Goal: Task Accomplishment & Management: Use online tool/utility

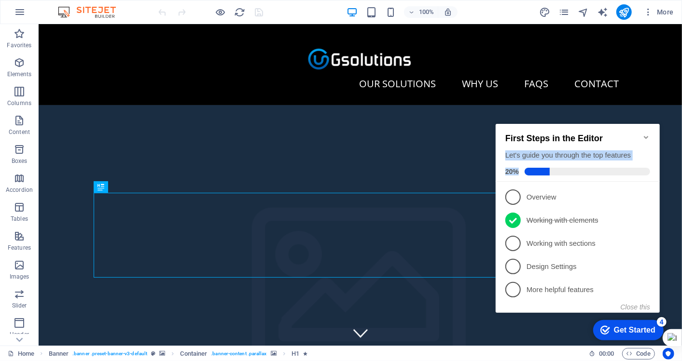
click at [642, 130] on div "First Steps in the Editor Let's guide you through the top features 20%" at bounding box center [577, 153] width 164 height 58
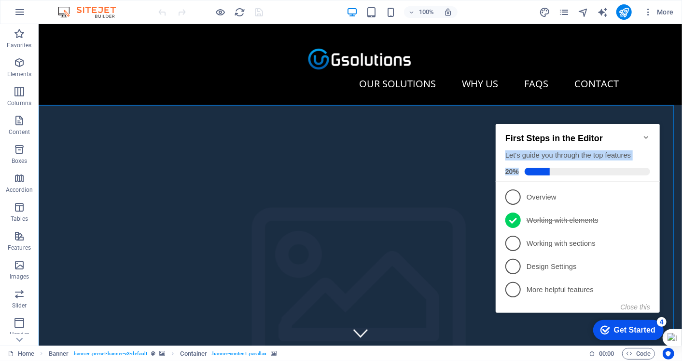
drag, startPoint x: 640, startPoint y: 132, endPoint x: 652, endPoint y: 133, distance: 12.1
click at [641, 133] on h2 "First Steps in the Editor" at bounding box center [577, 138] width 145 height 10
click at [645, 133] on icon "Minimize checklist" at bounding box center [646, 137] width 8 height 8
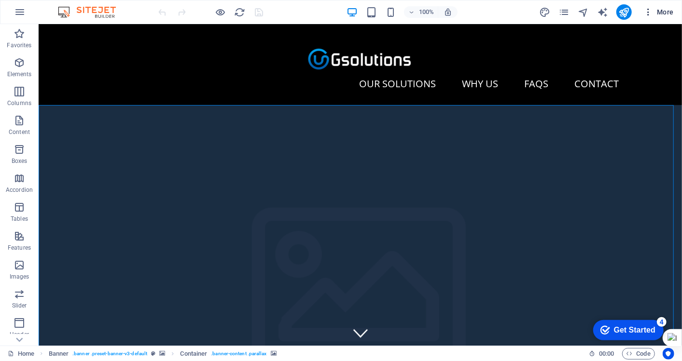
click at [667, 16] on span "More" at bounding box center [658, 12] width 30 height 10
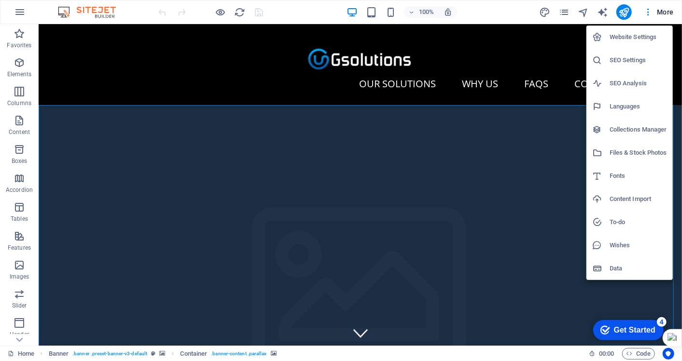
click at [491, 29] on div at bounding box center [341, 180] width 682 height 361
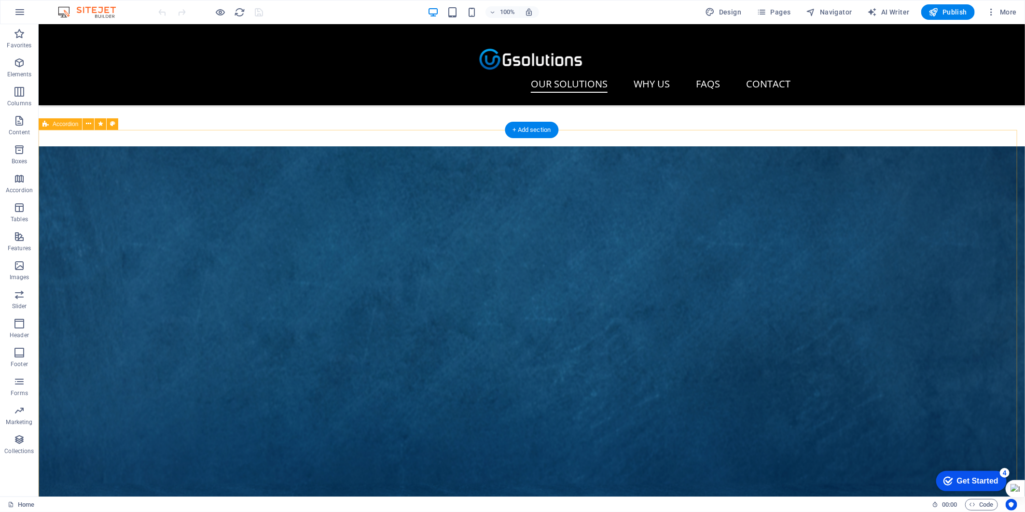
scroll to position [268, 0]
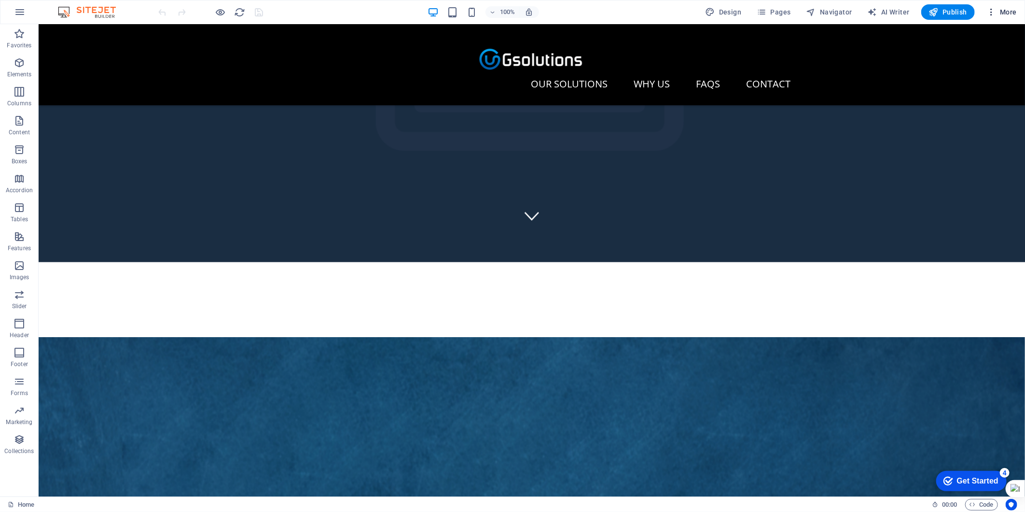
click at [922, 8] on icon "button" at bounding box center [991, 12] width 10 height 10
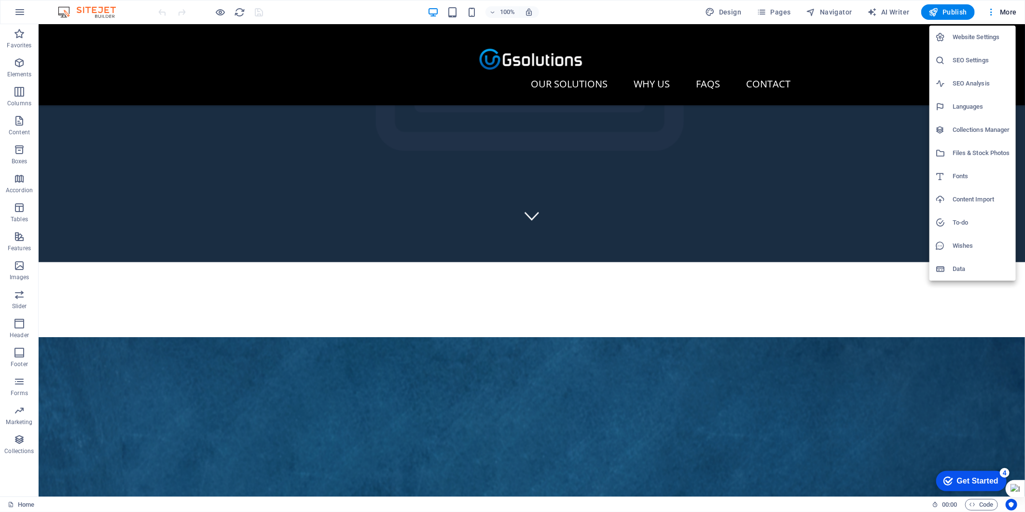
click at [922, 42] on h6 "Website Settings" at bounding box center [981, 37] width 57 height 12
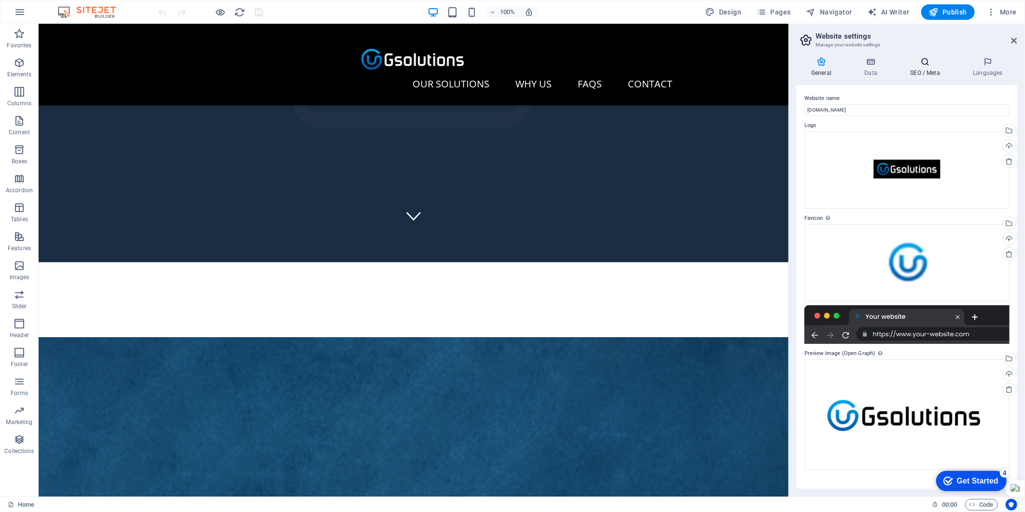
click at [922, 69] on h4 "SEO / Meta" at bounding box center [927, 67] width 63 height 20
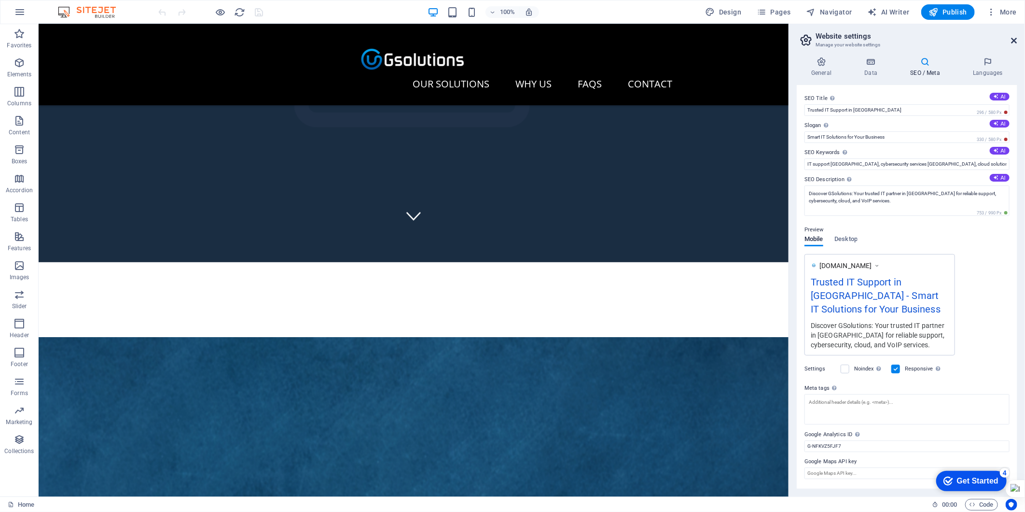
click at [922, 42] on icon at bounding box center [1014, 41] width 6 height 8
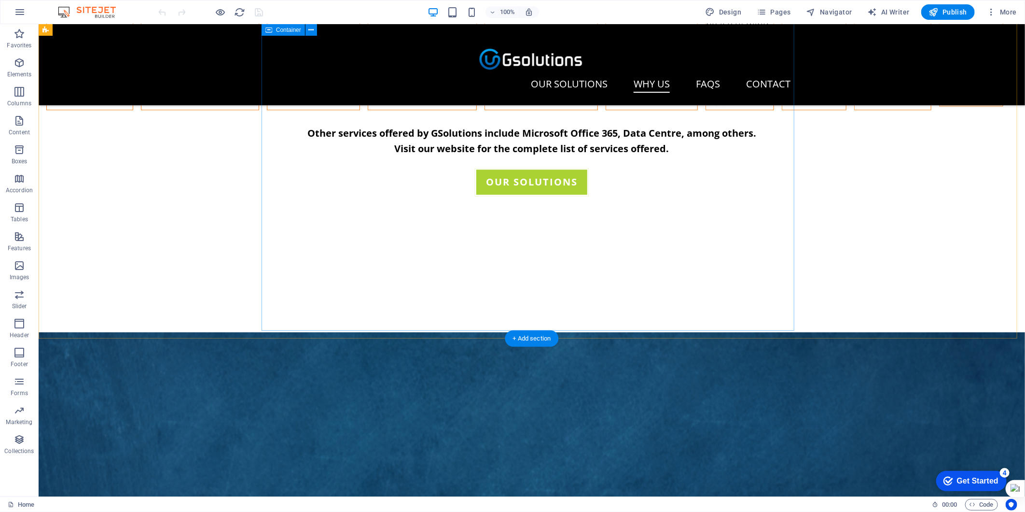
scroll to position [1662, 0]
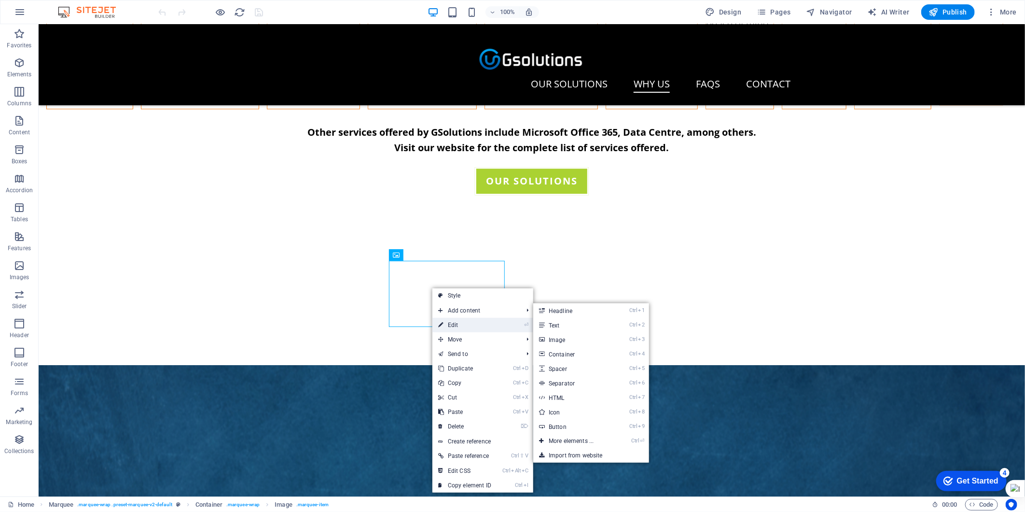
click at [460, 326] on link "⏎ Edit" at bounding box center [464, 325] width 65 height 14
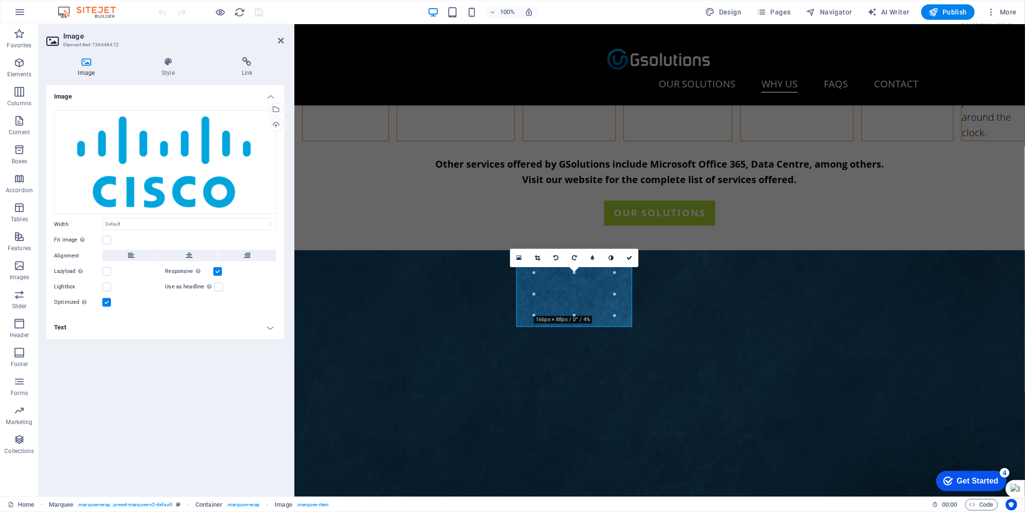
click at [129, 332] on h4 "Text" at bounding box center [165, 327] width 238 height 23
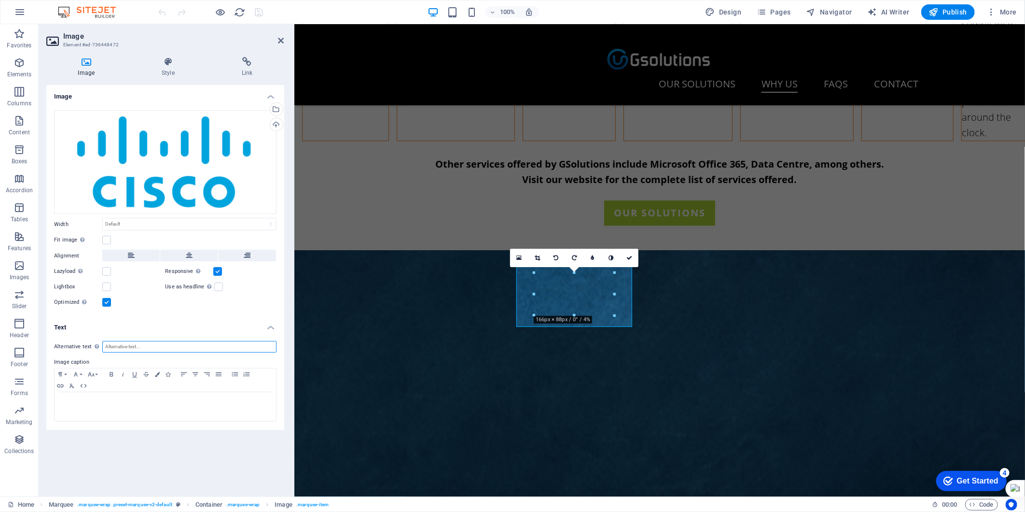
click at [134, 343] on input "Alternative text The alternative text is used by devices that cannot display im…" at bounding box center [189, 347] width 174 height 12
type input "Cisco Partner"
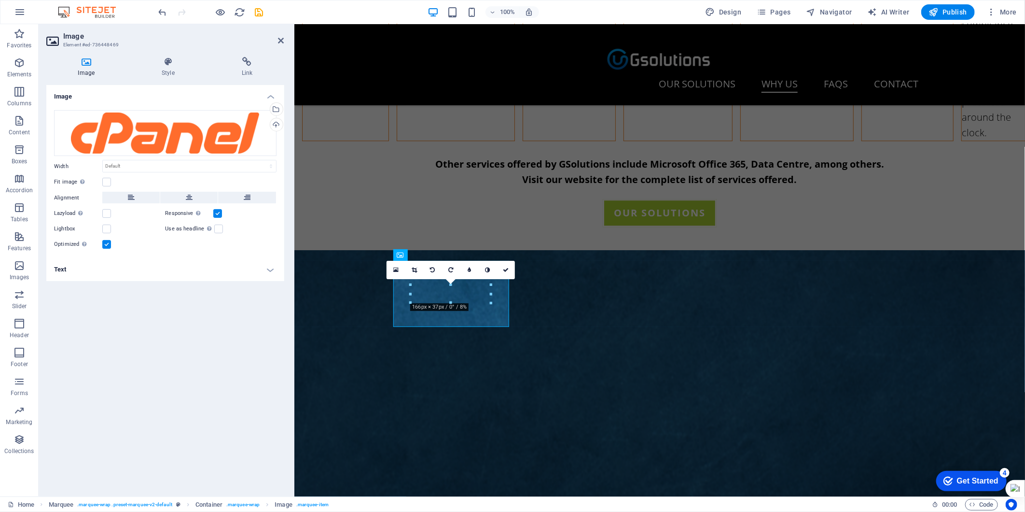
click at [137, 266] on h4 "Text" at bounding box center [165, 269] width 238 height 23
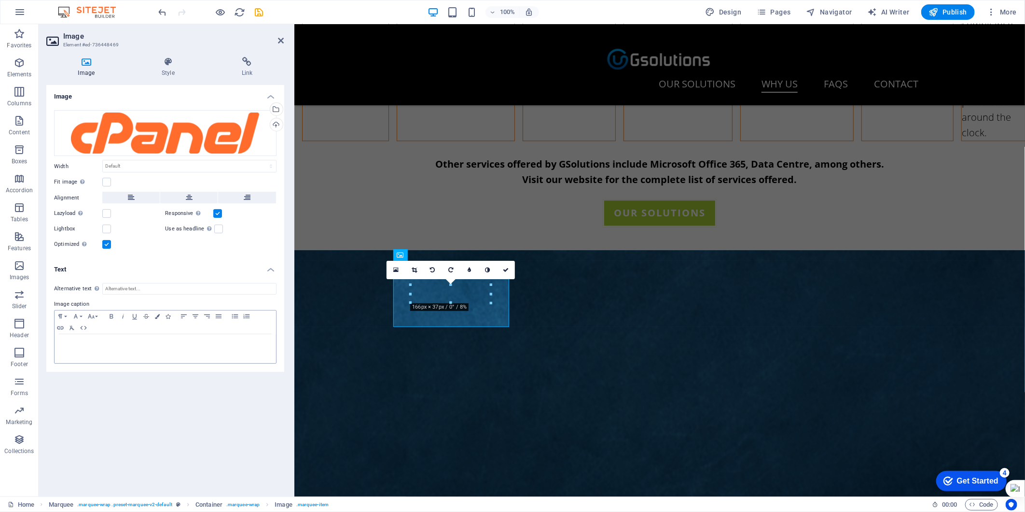
click at [127, 328] on div "Paragraph Format Normal Heading 1 Heading 2 Heading 3 Heading 4 Heading 5 Headi…" at bounding box center [165, 322] width 221 height 24
click at [152, 291] on input "Alternative text The alternative text is used by devices that cannot display im…" at bounding box center [189, 289] width 174 height 12
type input "C"
type input "cPanel Partner"
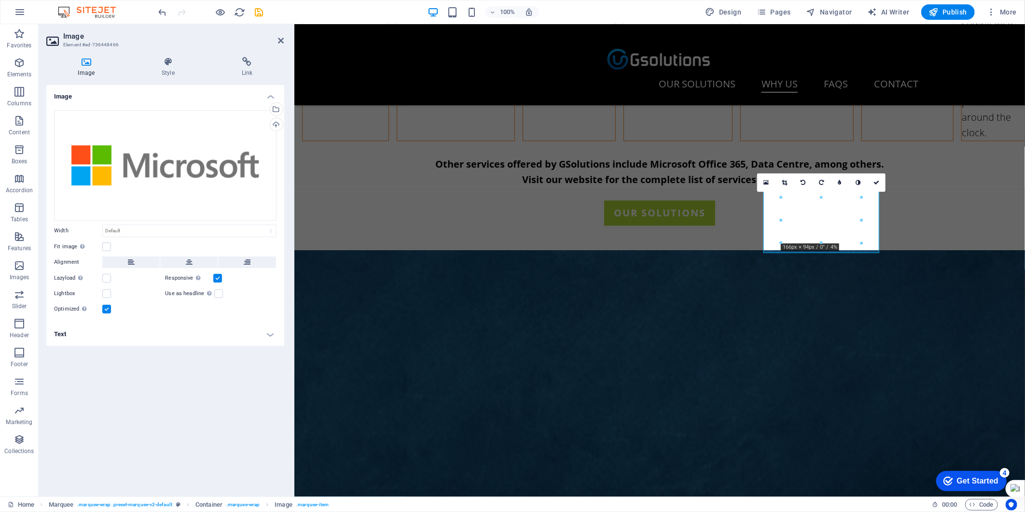
click at [229, 266] on button at bounding box center [246, 262] width 57 height 12
click at [219, 228] on select "Default auto px rem % em vh vw" at bounding box center [189, 231] width 173 height 12
click at [228, 186] on div "Drag files here, click to choose files or select files from Files or our free s…" at bounding box center [165, 165] width 222 height 111
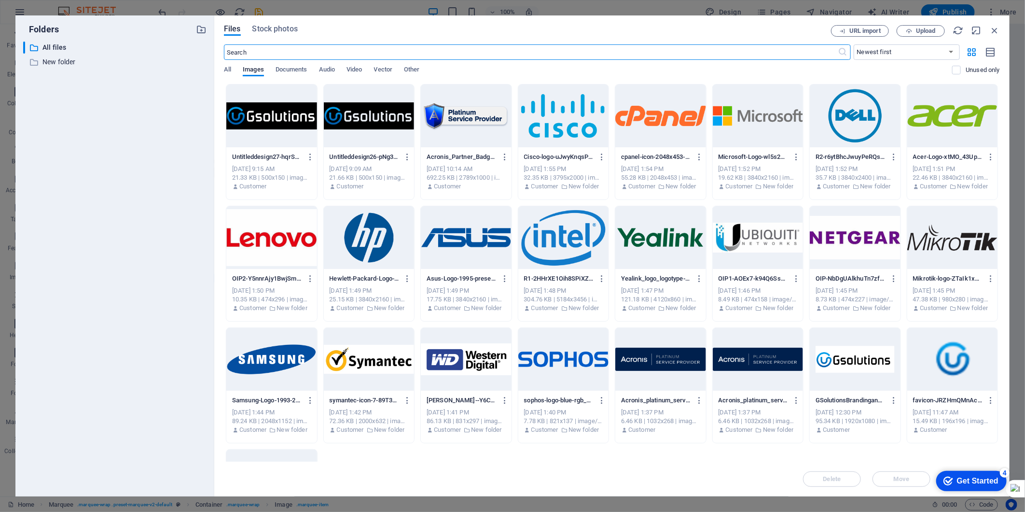
scroll to position [1725, 0]
click at [922, 27] on icon "button" at bounding box center [994, 30] width 11 height 11
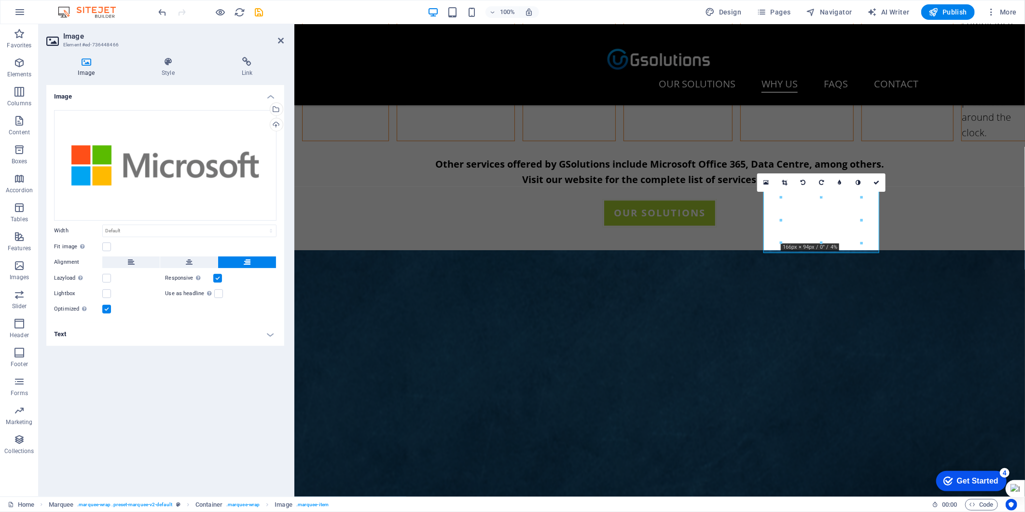
click at [78, 334] on h4 "Text" at bounding box center [165, 333] width 238 height 23
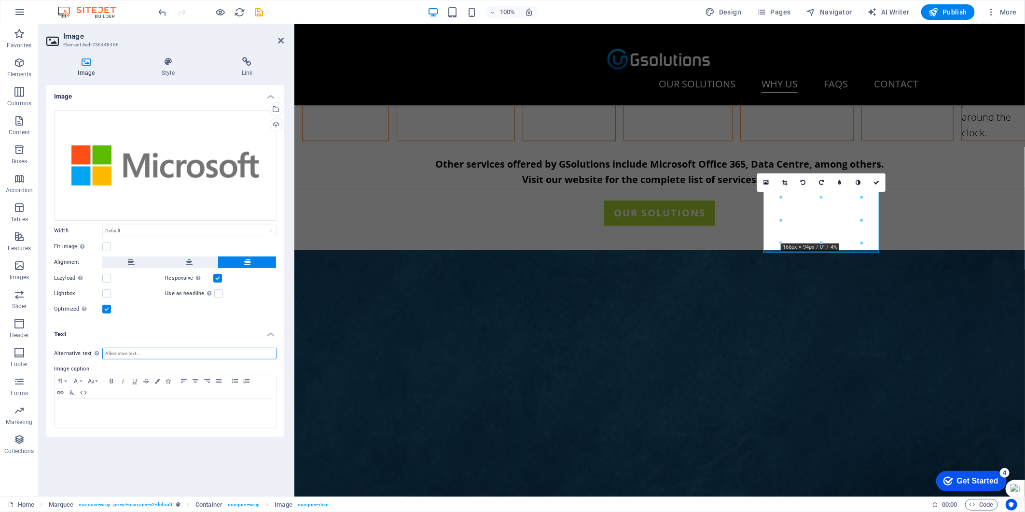
click at [119, 347] on input "Alternative text The alternative text is used by devices that cannot display im…" at bounding box center [189, 353] width 174 height 12
type input "Microsoft Partner"
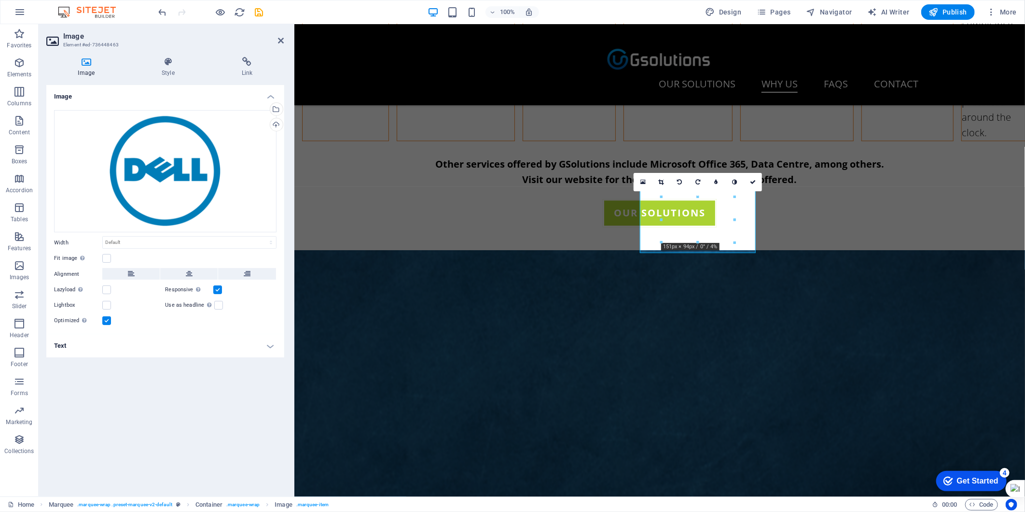
click at [73, 334] on h4 "Text" at bounding box center [165, 345] width 238 height 23
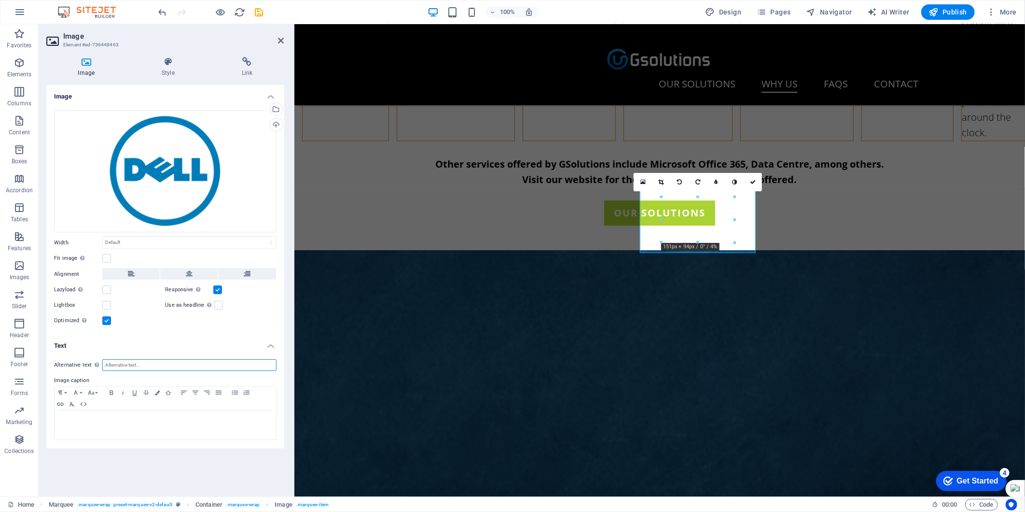
click at [134, 359] on input "Alternative text The alternative text is used by devices that cannot display im…" at bounding box center [189, 365] width 174 height 12
type input "M"
type input "Dell Partner"
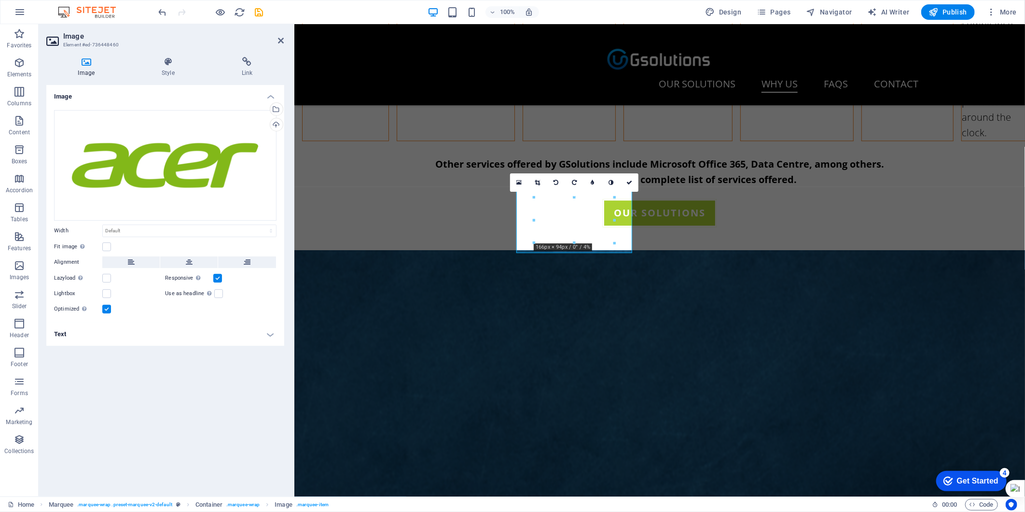
click at [127, 322] on h4 "Text" at bounding box center [165, 333] width 238 height 23
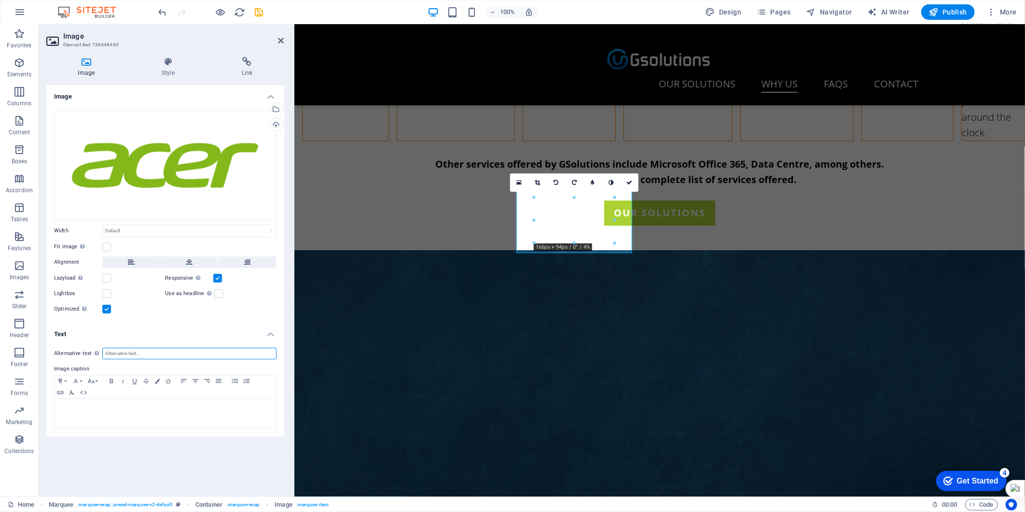
click at [134, 355] on input "Alternative text The alternative text is used by devices that cannot display im…" at bounding box center [189, 353] width 174 height 12
type input "Acer partner"
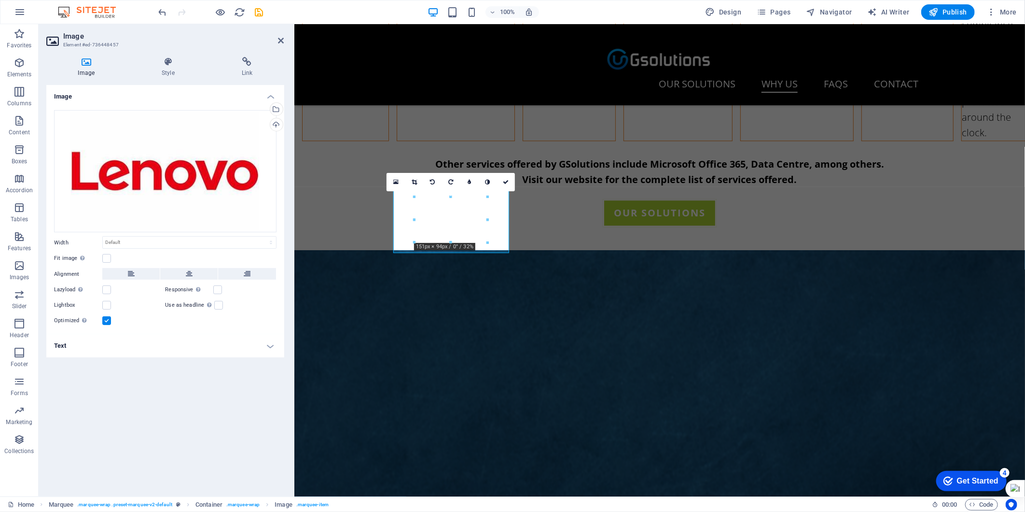
click at [131, 334] on h4 "Text" at bounding box center [165, 345] width 238 height 23
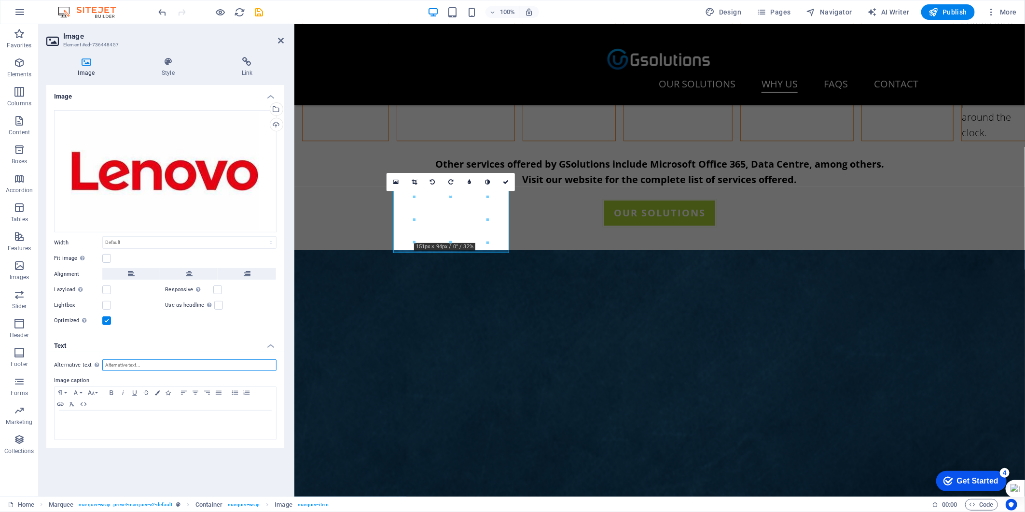
click at [135, 361] on input "Alternative text The alternative text is used by devices that cannot display im…" at bounding box center [189, 365] width 174 height 12
type input "Lenovo Partner"
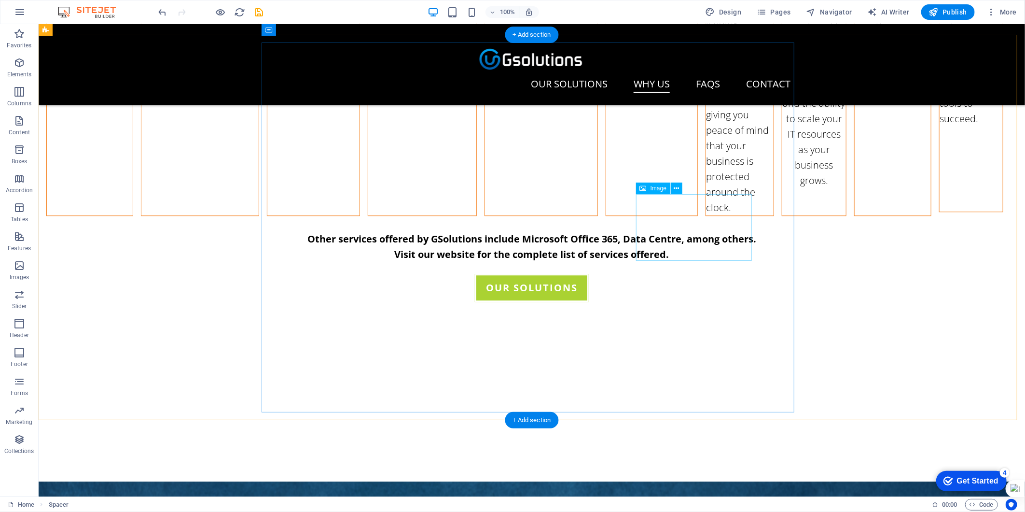
scroll to position [1555, 0]
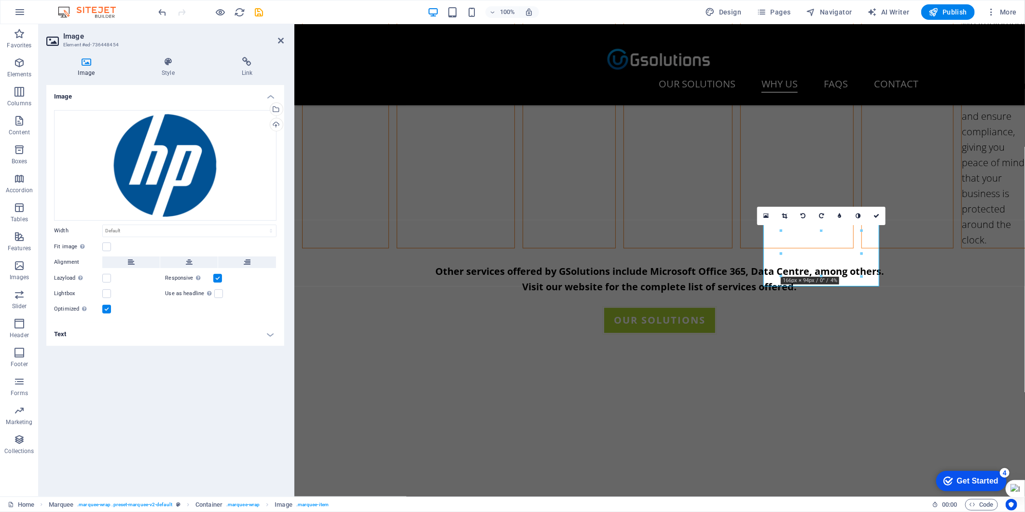
click at [72, 322] on h4 "Text" at bounding box center [165, 333] width 238 height 23
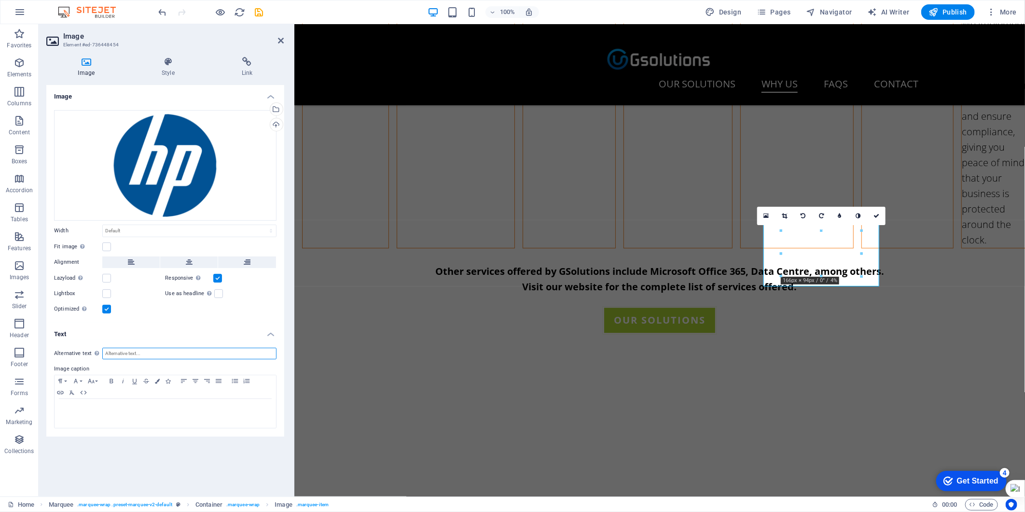
click at [155, 352] on input "Alternative text The alternative text is used by devices that cannot display im…" at bounding box center [189, 353] width 174 height 12
click at [110, 356] on input "Hp partner" at bounding box center [189, 353] width 174 height 12
type input "HP partner"
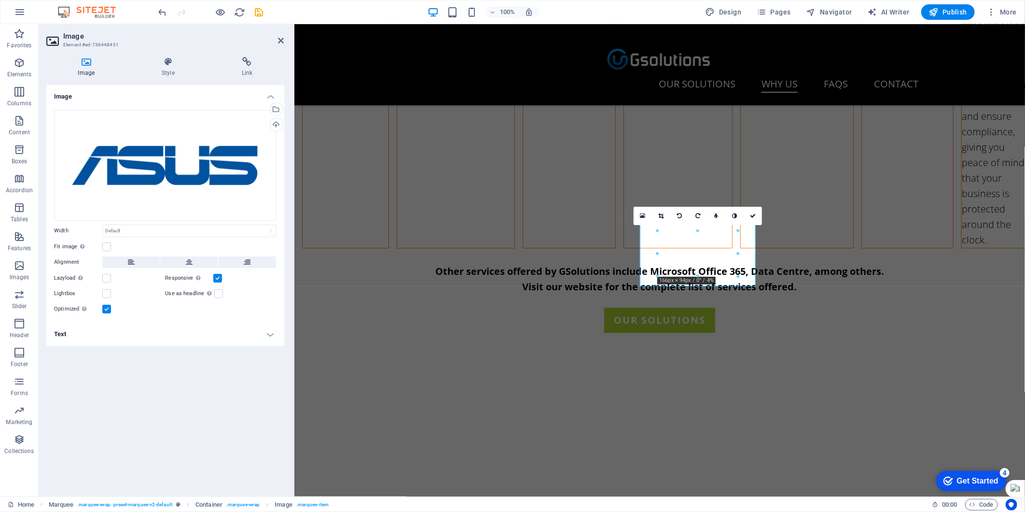
click at [83, 344] on h4 "Text" at bounding box center [165, 333] width 238 height 23
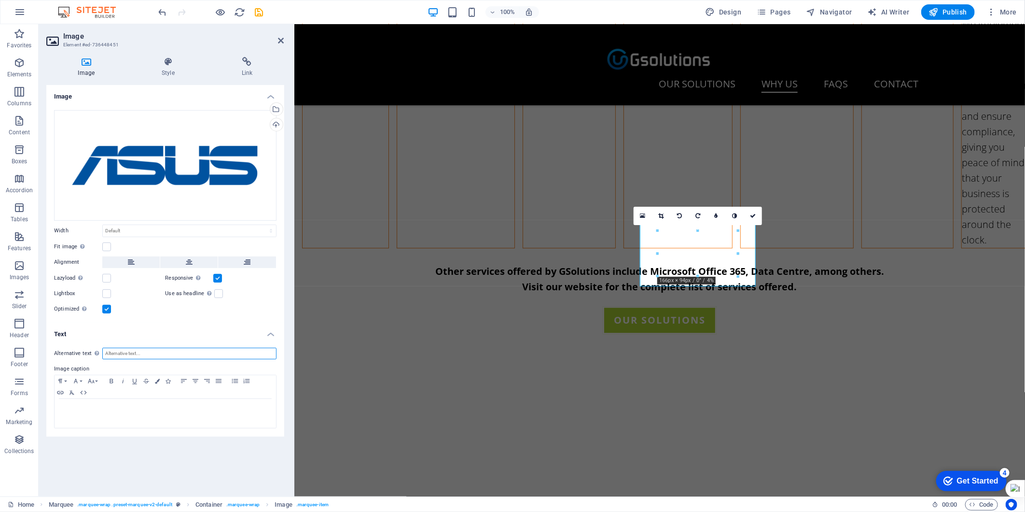
click at [118, 351] on input "Alternative text The alternative text is used by devices that cannot display im…" at bounding box center [189, 353] width 174 height 12
type input "Asus Partner"
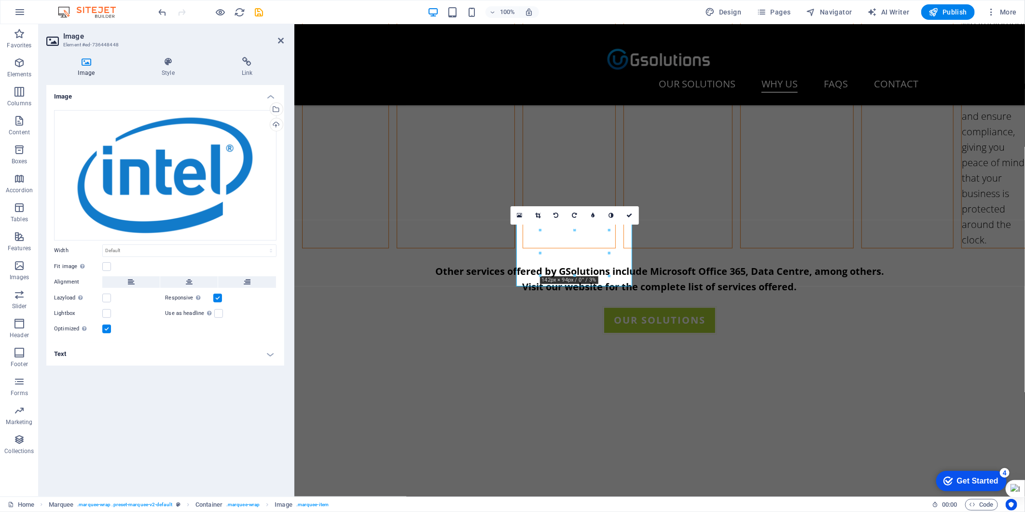
click at [133, 342] on h4 "Text" at bounding box center [165, 353] width 238 height 23
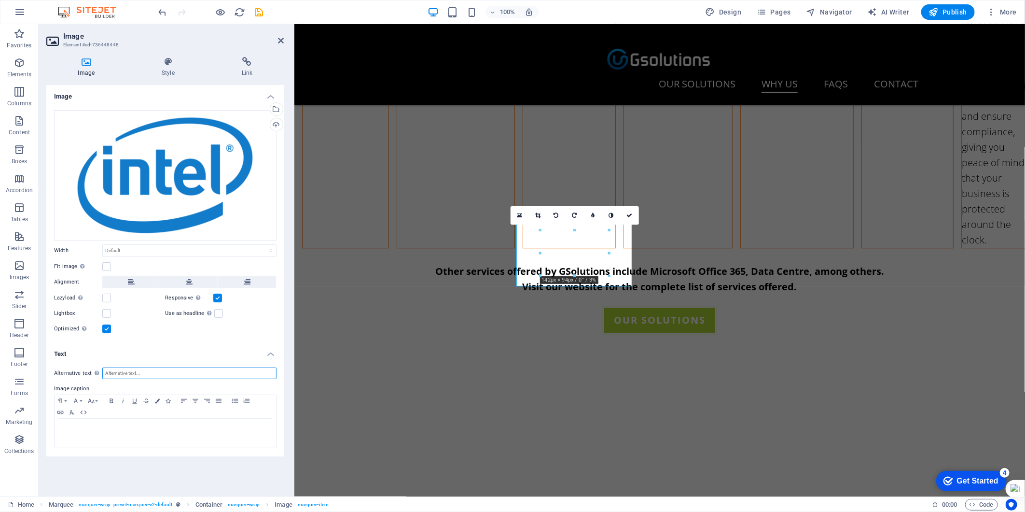
click at [134, 372] on input "Alternative text The alternative text is used by devices that cannot display im…" at bounding box center [189, 373] width 174 height 12
type input "Intel Partner"
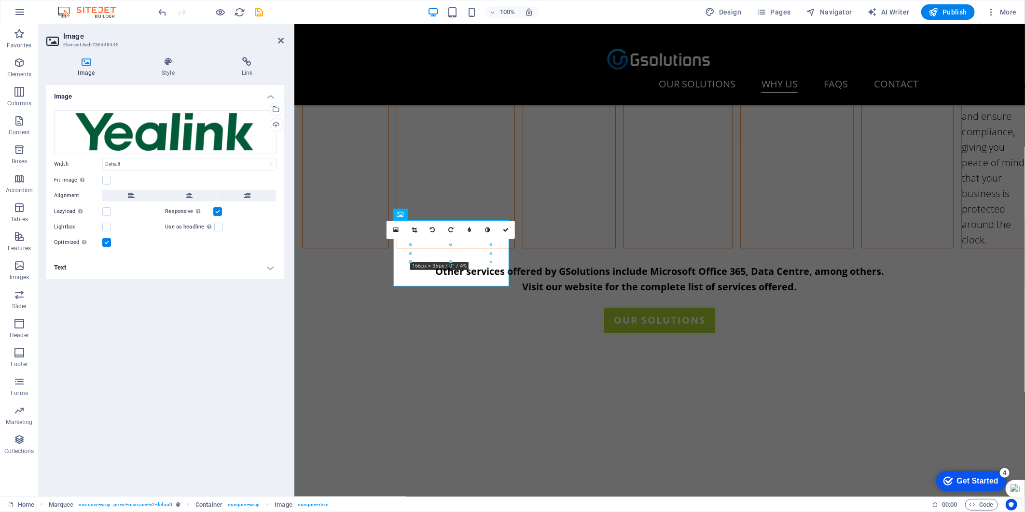
click at [184, 264] on h4 "Text" at bounding box center [165, 267] width 238 height 23
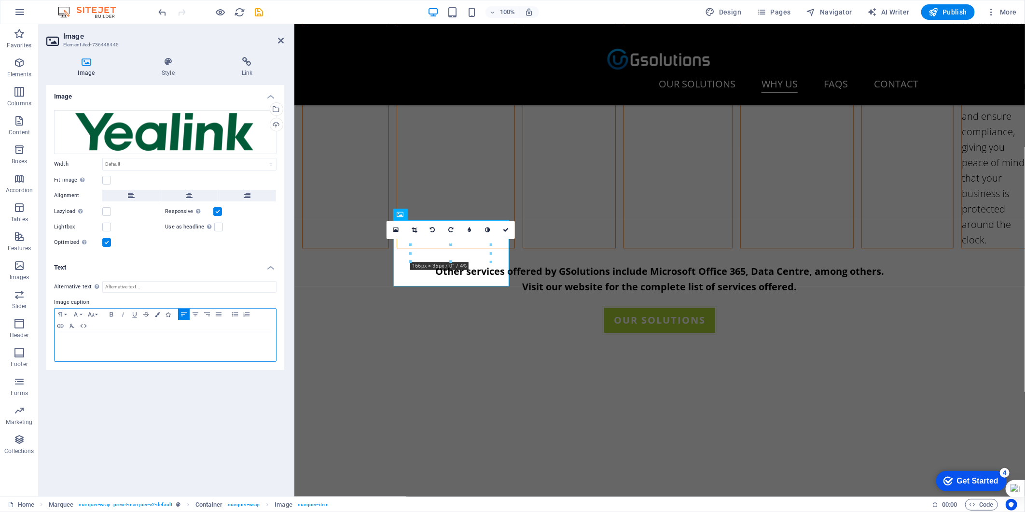
click at [114, 350] on div at bounding box center [165, 346] width 221 height 29
click at [179, 285] on input "Alternative text The alternative text is used by devices that cannot display im…" at bounding box center [189, 287] width 174 height 12
type input "Yealink Partner"
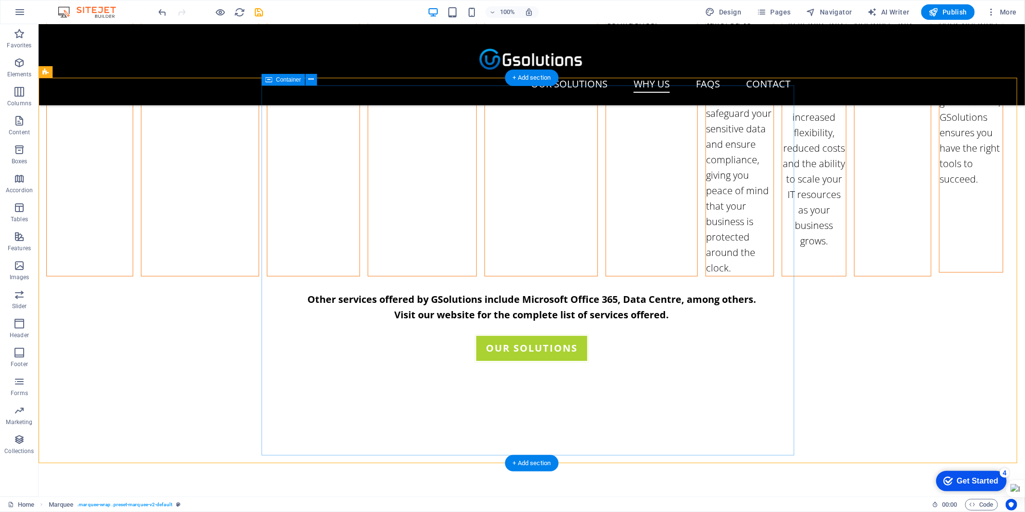
scroll to position [1448, 0]
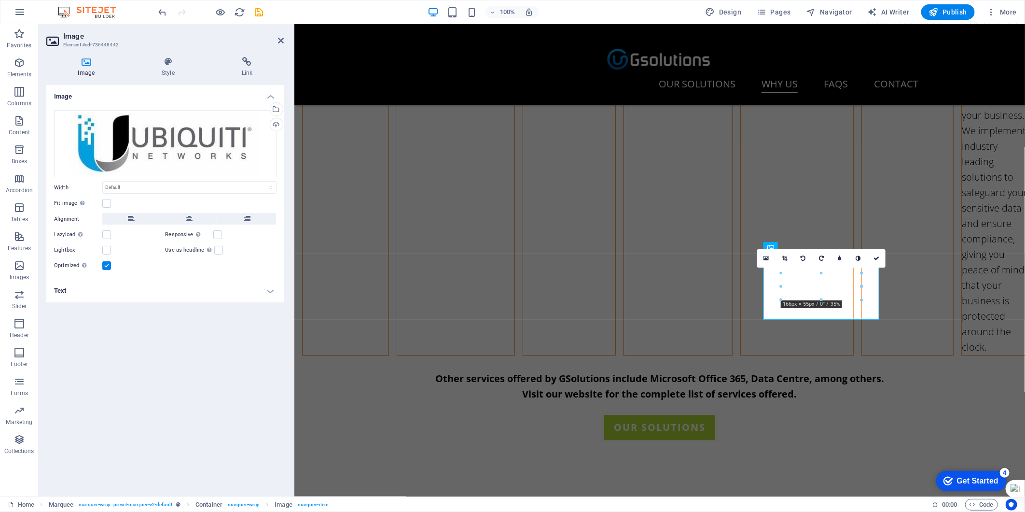
click at [127, 256] on ul "Image Drag files here, click to choose files or select files from Files or our …" at bounding box center [165, 194] width 238 height 218
click at [112, 291] on h4 "Text" at bounding box center [165, 290] width 238 height 23
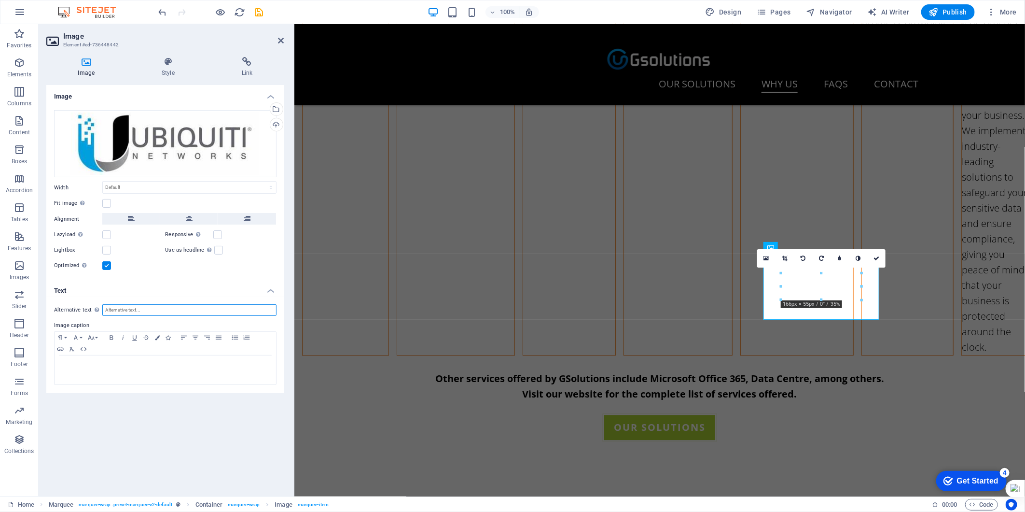
click at [169, 312] on input "Alternative text The alternative text is used by devices that cannot display im…" at bounding box center [189, 310] width 174 height 12
type input "Ubiquiti Partner"
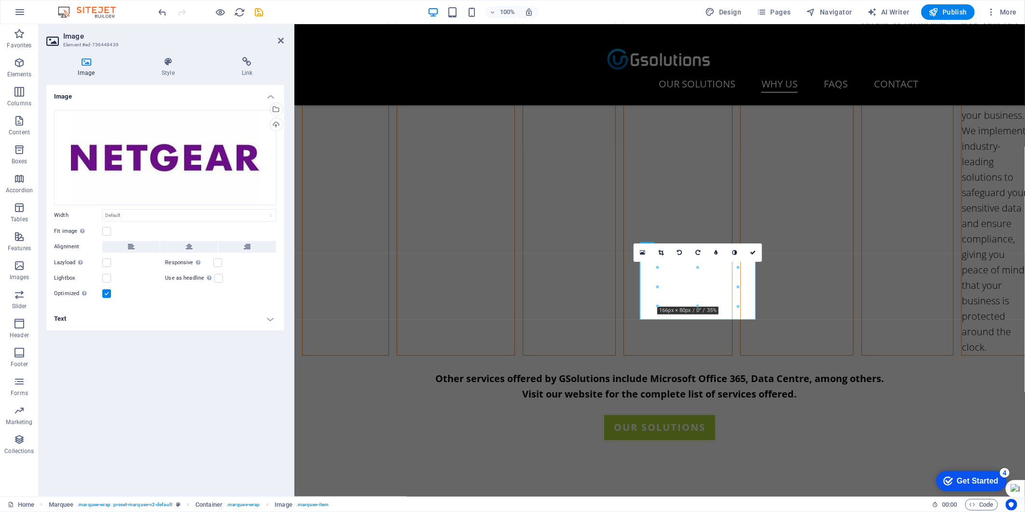
click at [141, 261] on div "Lazyload Loading images after the page loads improves page speed." at bounding box center [109, 263] width 111 height 12
click at [184, 320] on h4 "Text" at bounding box center [165, 318] width 238 height 23
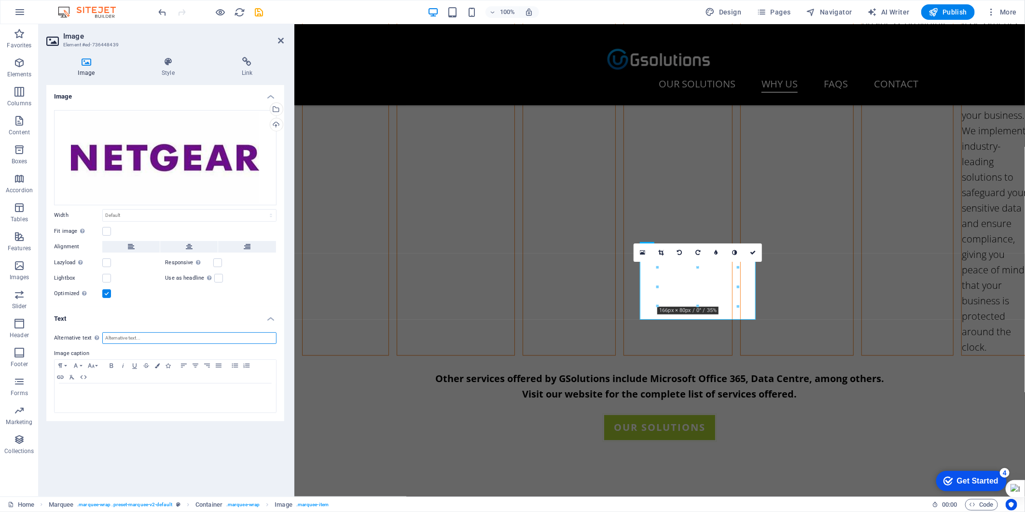
click at [131, 336] on input "Alternative text The alternative text is used by devices that cannot display im…" at bounding box center [189, 338] width 174 height 12
type input "Netgear Partner"
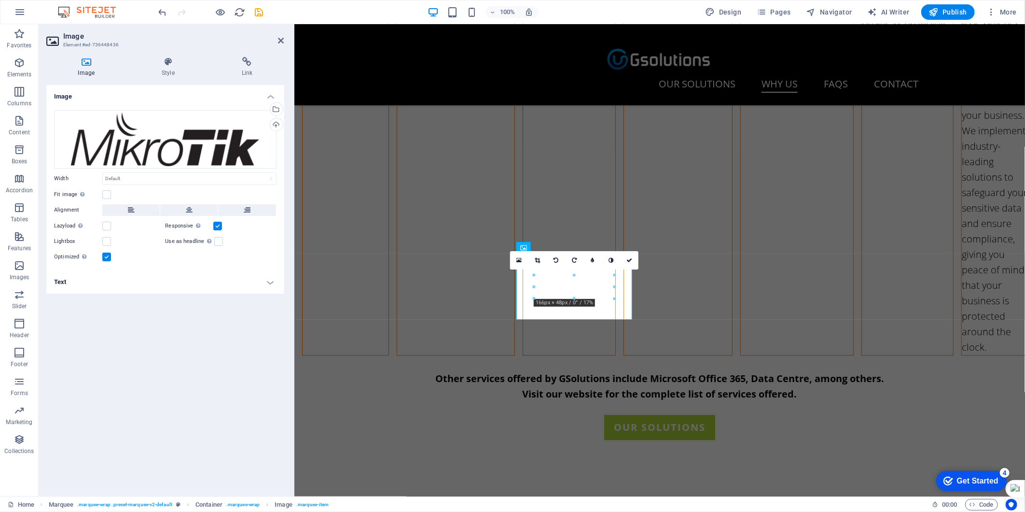
click at [194, 285] on h4 "Text" at bounding box center [165, 281] width 238 height 23
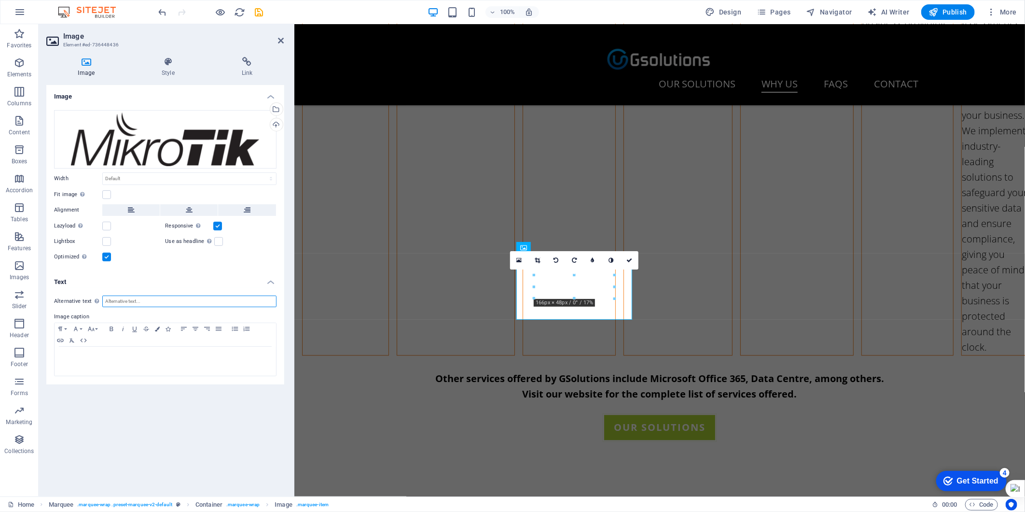
click at [186, 297] on input "Alternative text The alternative text is used by devices that cannot display im…" at bounding box center [189, 301] width 174 height 12
type input "MikroTik Partner"
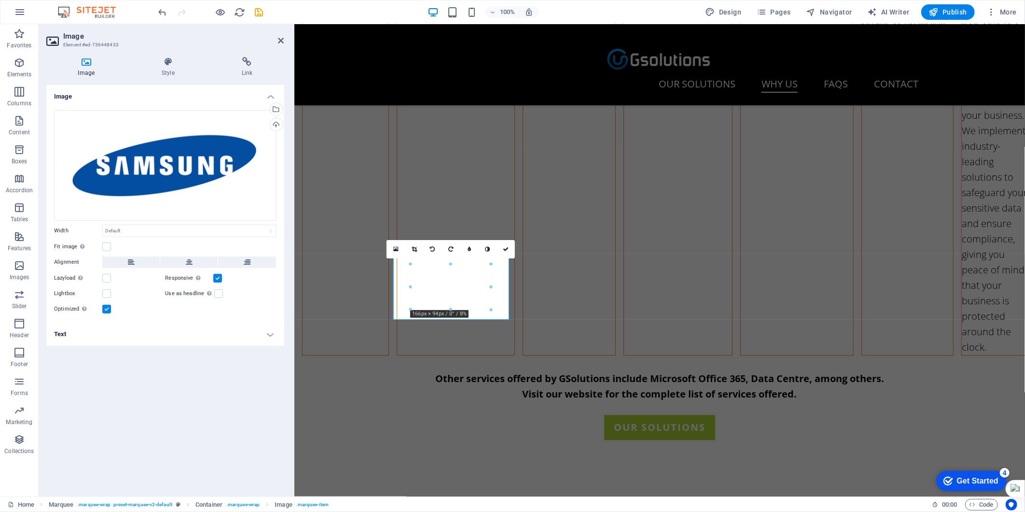
click at [123, 322] on h4 "Text" at bounding box center [165, 333] width 238 height 23
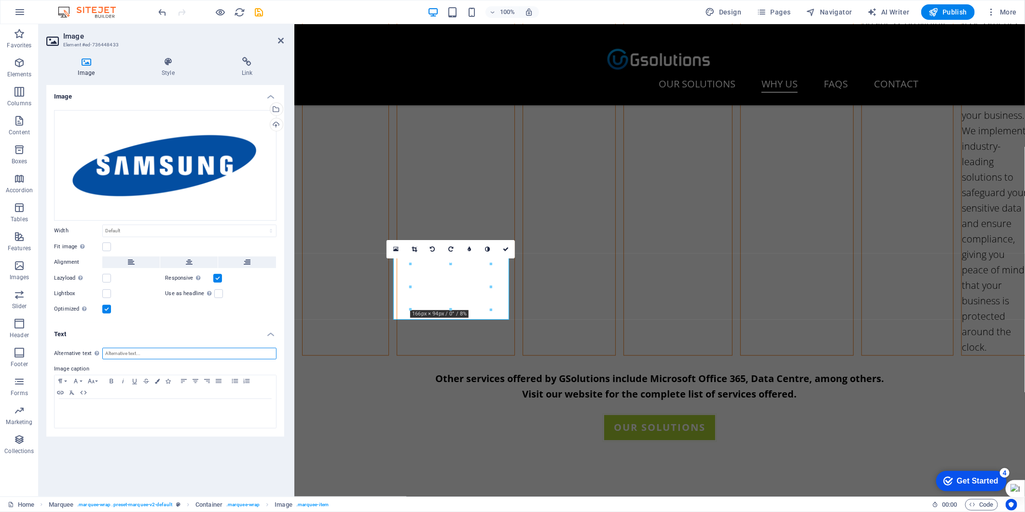
click at [175, 351] on input "Alternative text The alternative text is used by devices that cannot display im…" at bounding box center [189, 353] width 174 height 12
type input "Samsung Partner"
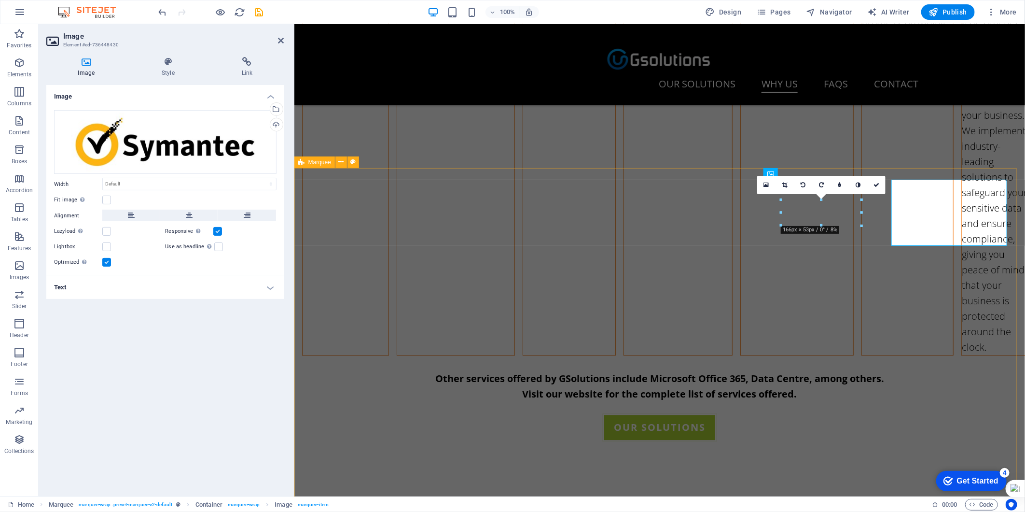
click at [202, 276] on h4 "Text" at bounding box center [165, 287] width 238 height 23
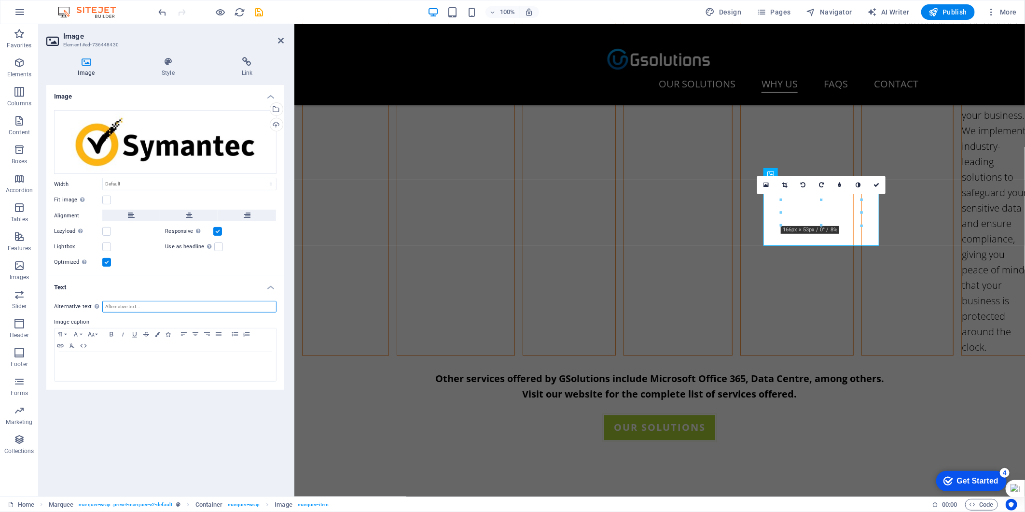
click at [158, 310] on input "Alternative text The alternative text is used by devices that cannot display im…" at bounding box center [189, 307] width 174 height 12
type input "Symantec Partner"
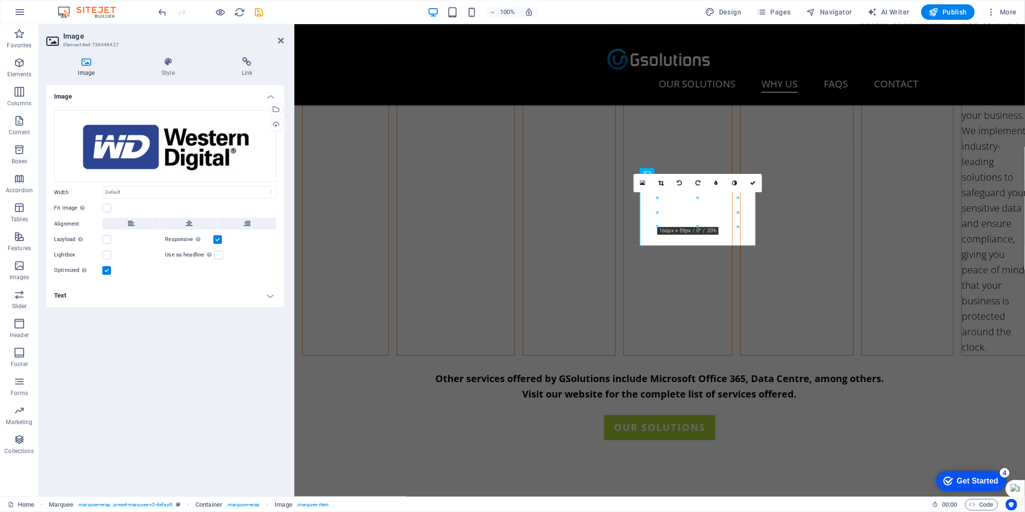
click at [208, 284] on h4 "Text" at bounding box center [165, 295] width 238 height 23
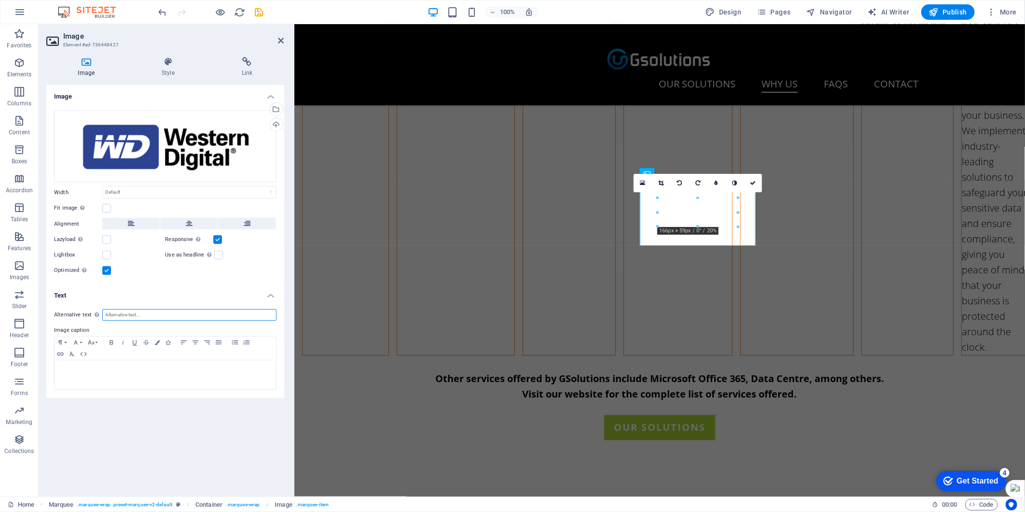
click at [160, 313] on input "Alternative text The alternative text is used by devices that cannot display im…" at bounding box center [189, 315] width 174 height 12
type input "Western Digital Partner"
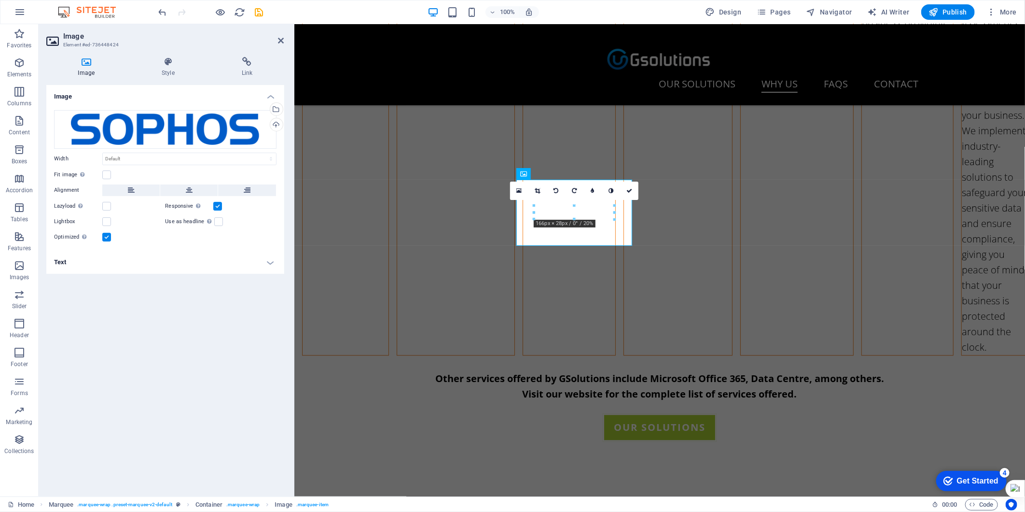
click at [187, 269] on h4 "Text" at bounding box center [165, 261] width 238 height 23
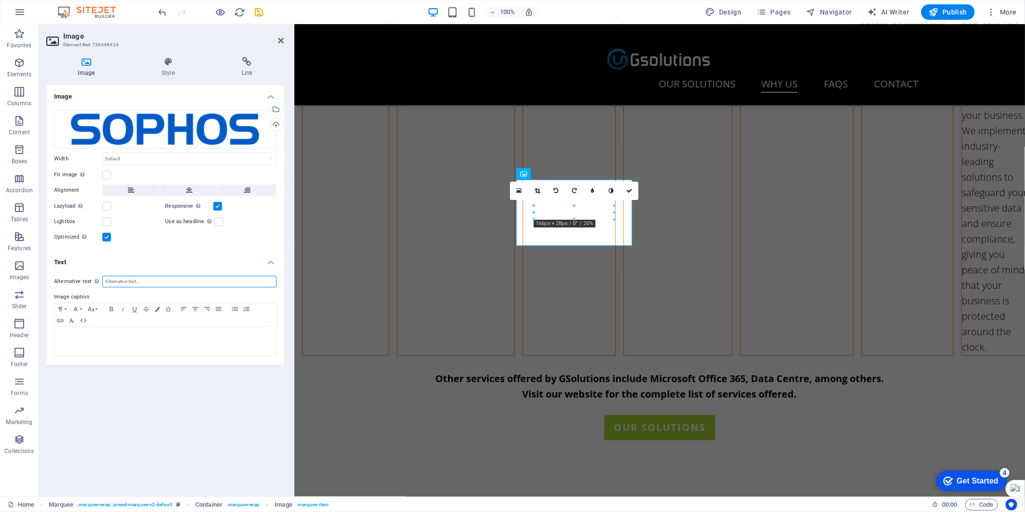
click at [168, 278] on input "Alternative text The alternative text is used by devices that cannot display im…" at bounding box center [189, 282] width 174 height 12
type input "Sophos Partner"
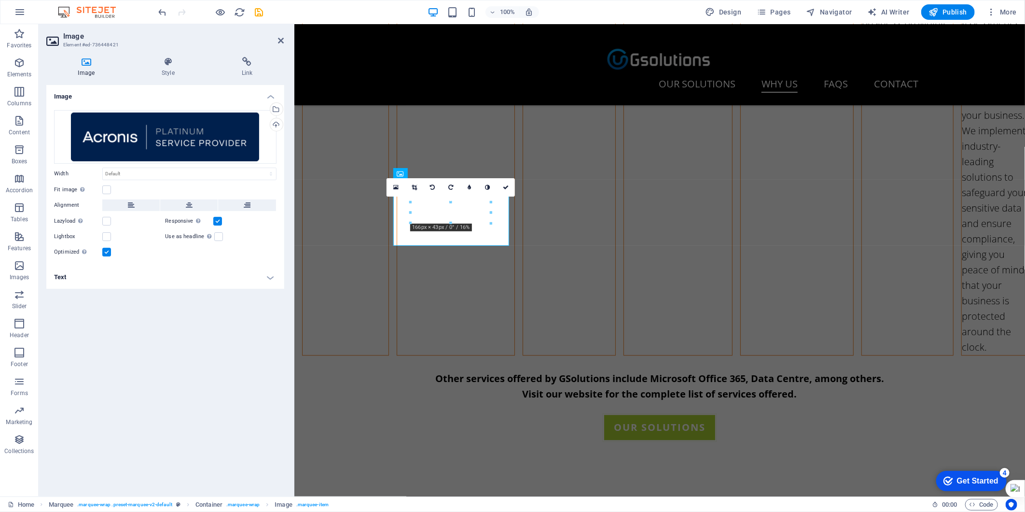
click at [104, 269] on h4 "Text" at bounding box center [165, 276] width 238 height 23
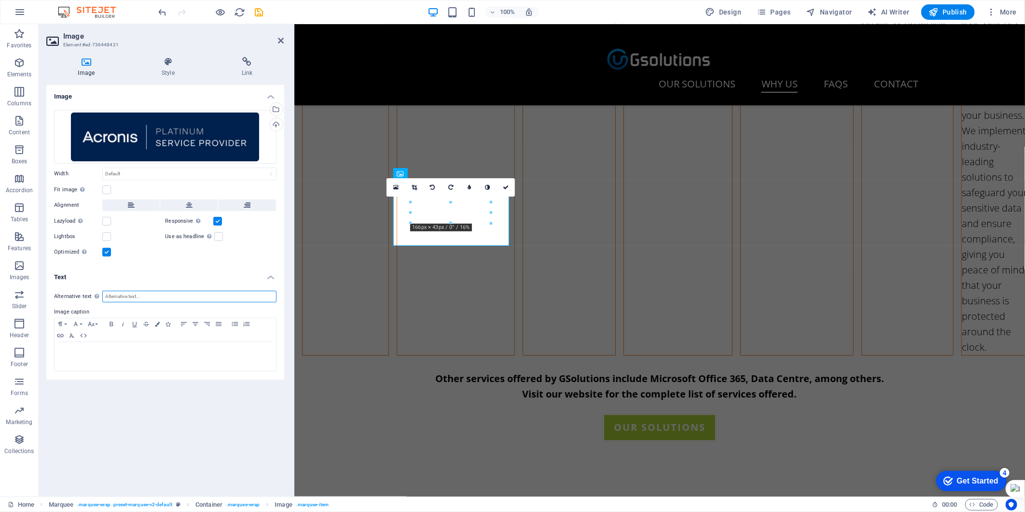
click at [111, 297] on input "Alternative text The alternative text is used by devices that cannot display im…" at bounding box center [189, 297] width 174 height 12
type input "Acronis Platinum Service Provider"
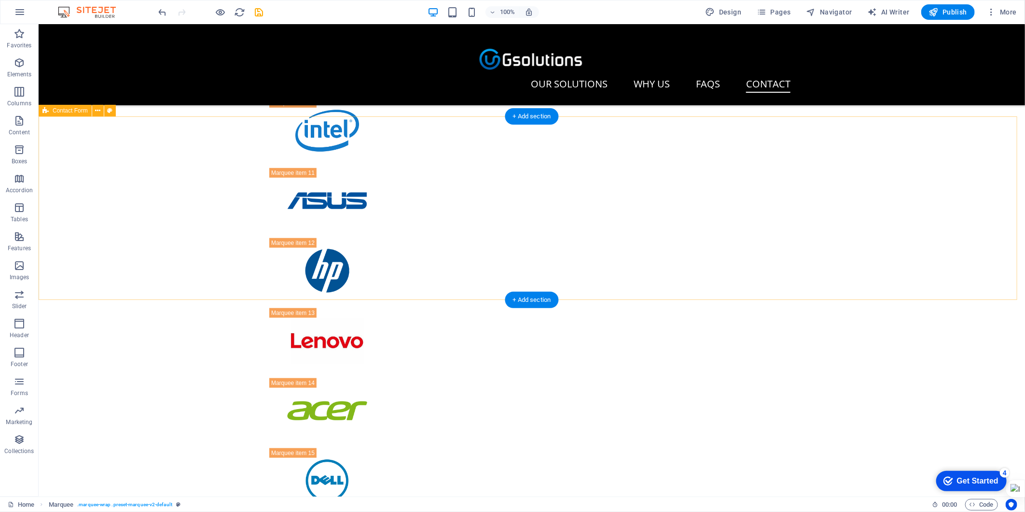
scroll to position [2752, 0]
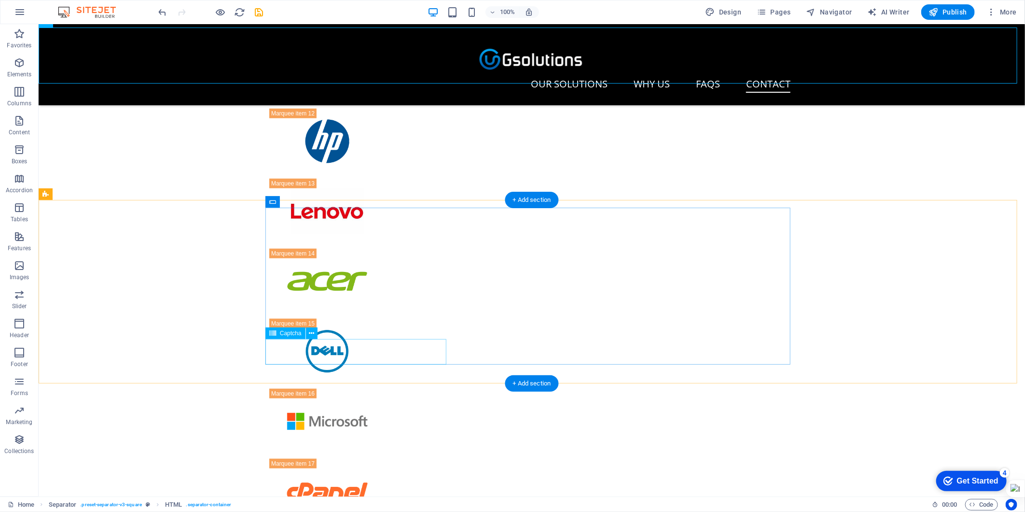
scroll to position [2912, 0]
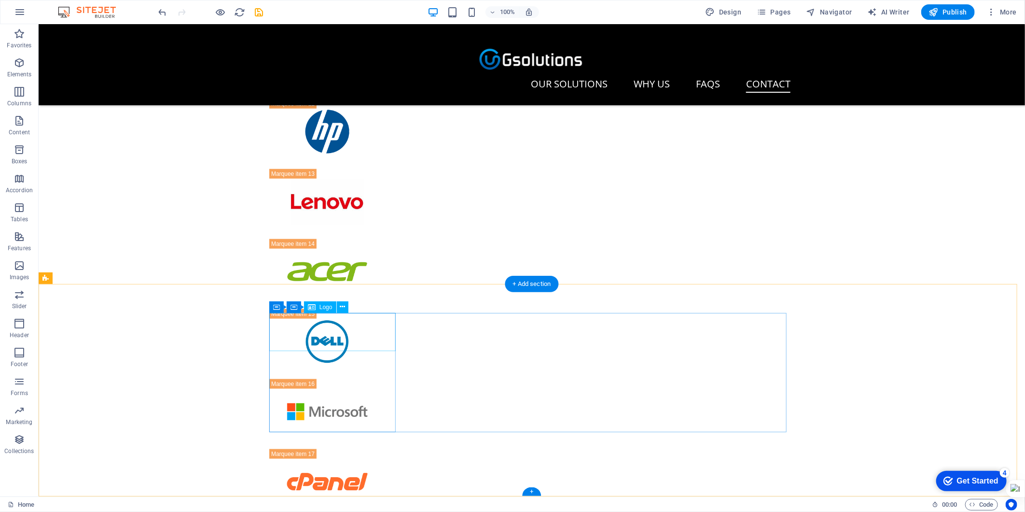
select select "px"
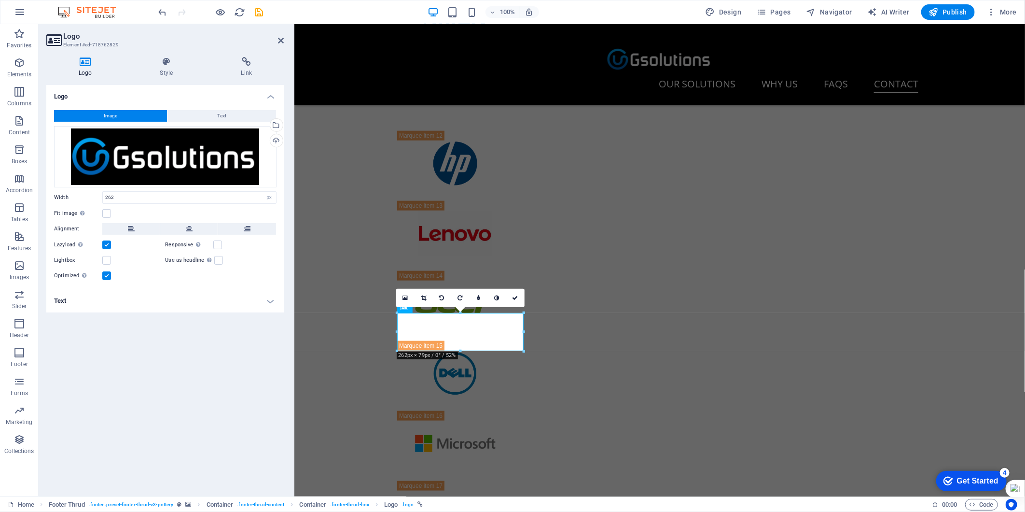
click at [141, 289] on h4 "Text" at bounding box center [165, 300] width 238 height 23
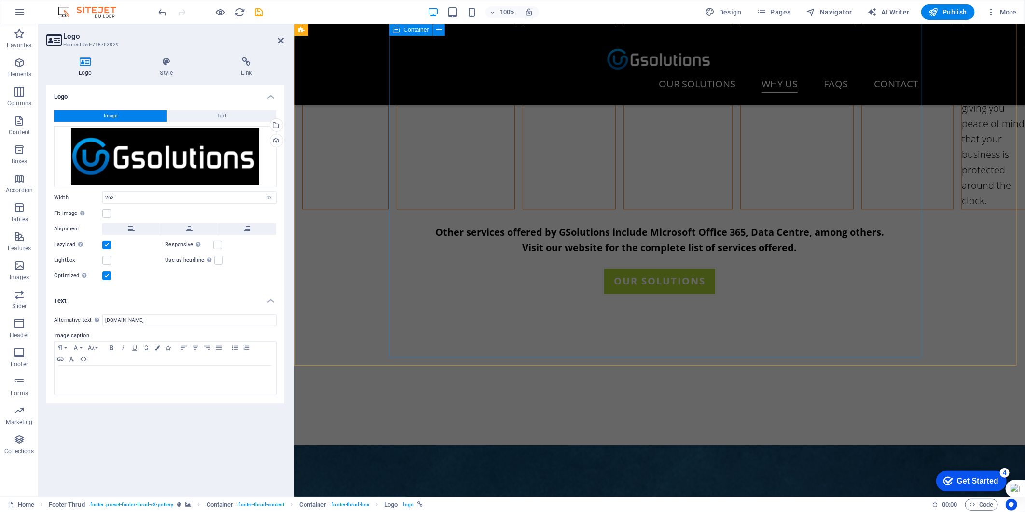
scroll to position [1304, 0]
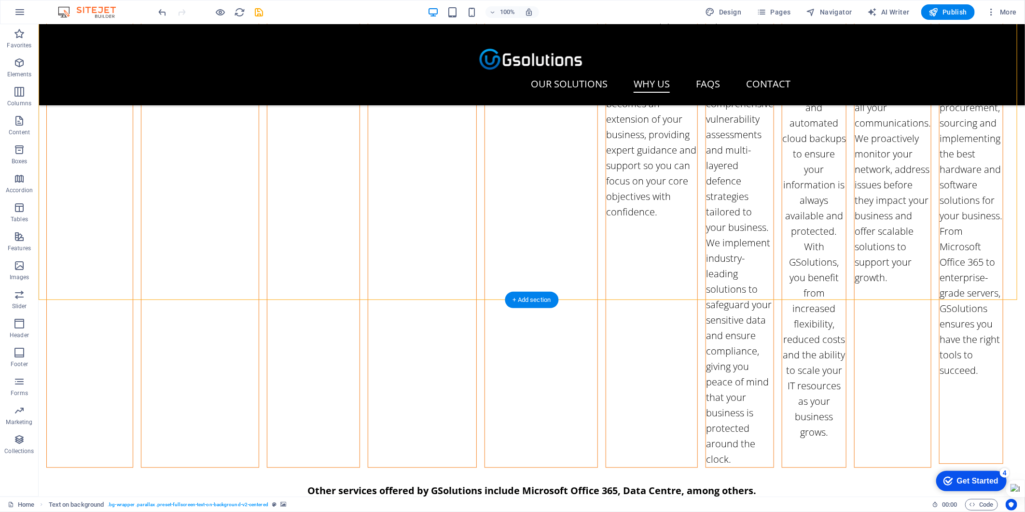
scroll to position [928, 0]
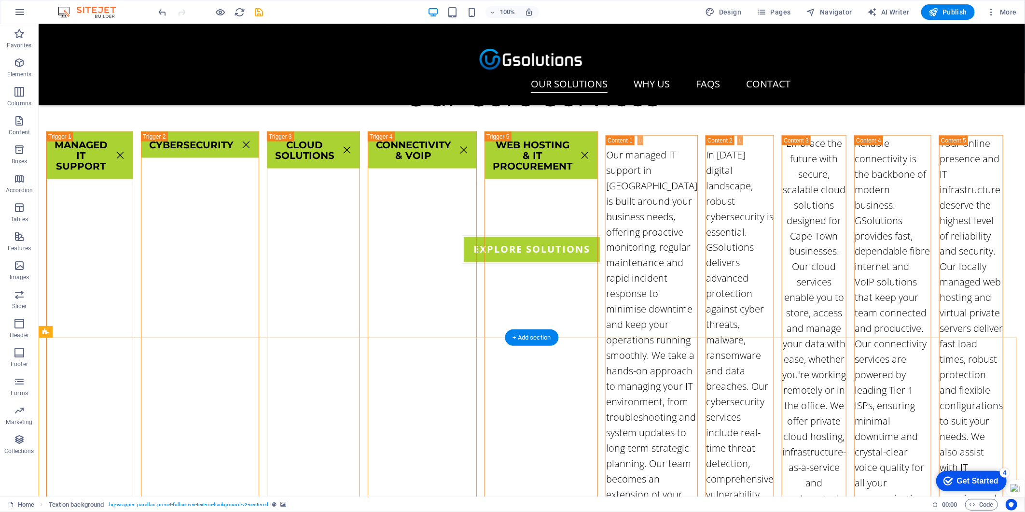
select select "px"
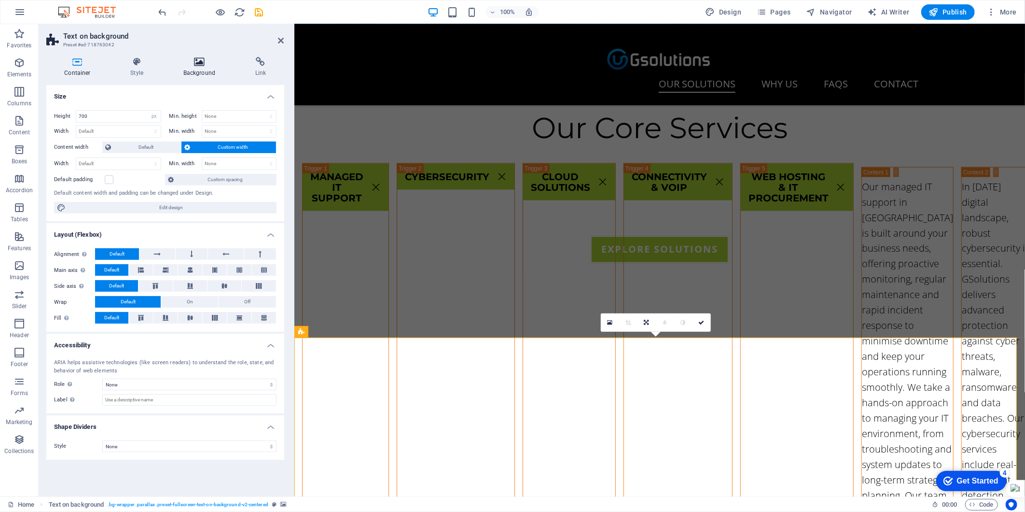
click at [206, 66] on icon at bounding box center [199, 62] width 68 height 10
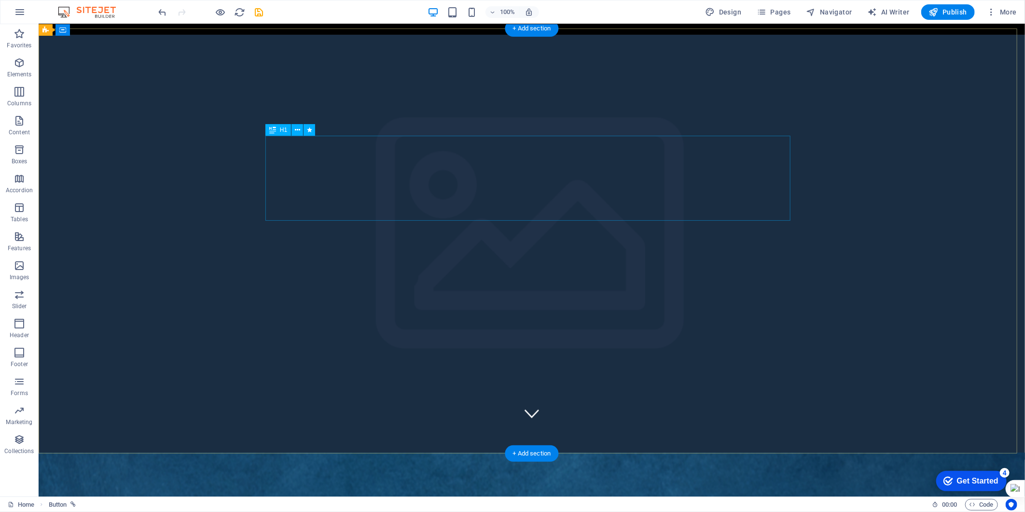
scroll to position [0, 0]
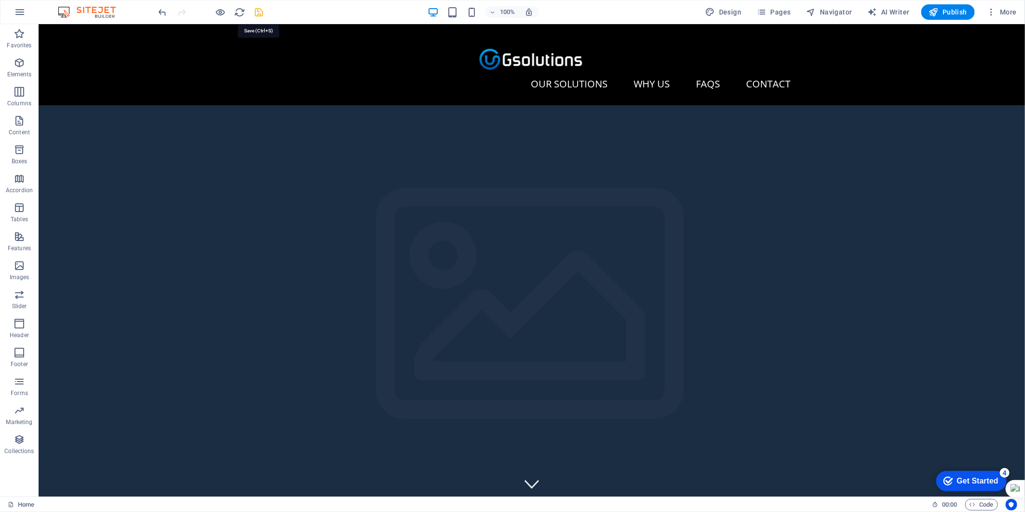
click at [261, 8] on icon "save" at bounding box center [259, 12] width 11 height 11
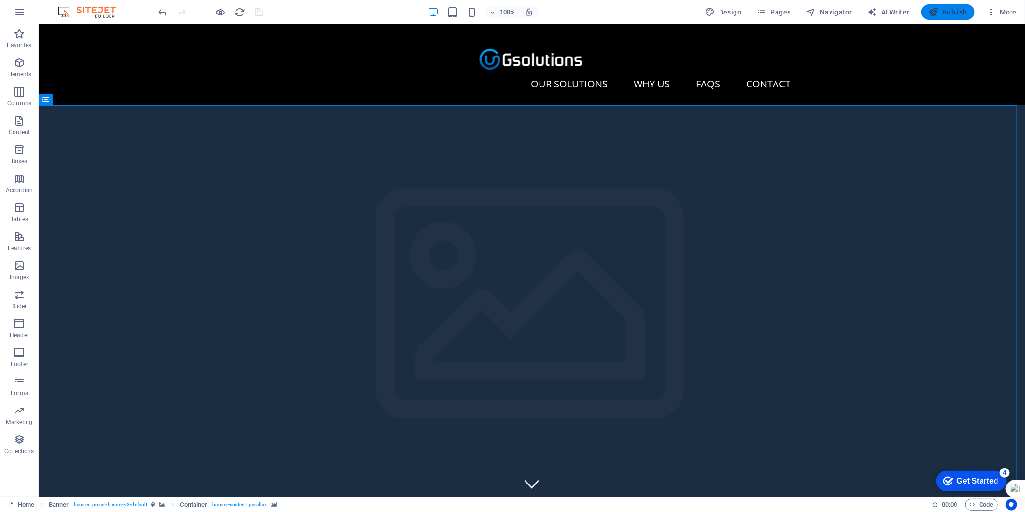
click at [922, 8] on span "Publish" at bounding box center [948, 12] width 38 height 10
